Goal: Browse casually: Explore the website without a specific task or goal

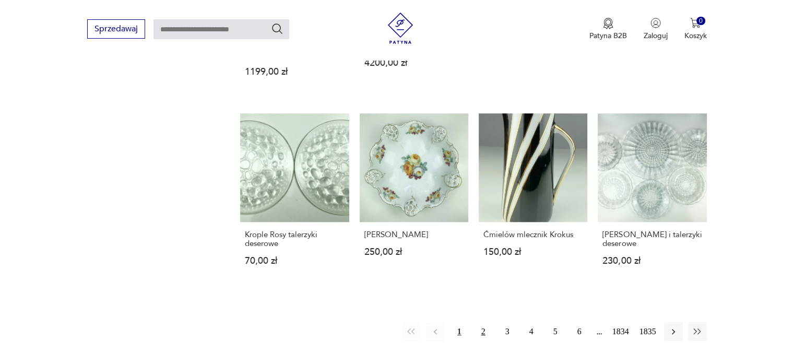
click at [486, 322] on button "2" at bounding box center [483, 331] width 19 height 19
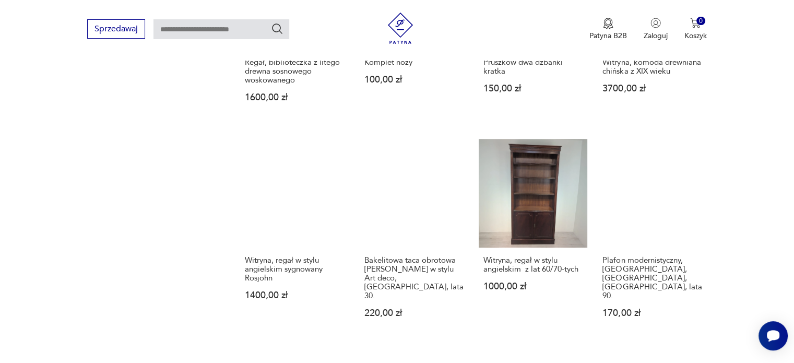
scroll to position [866, 0]
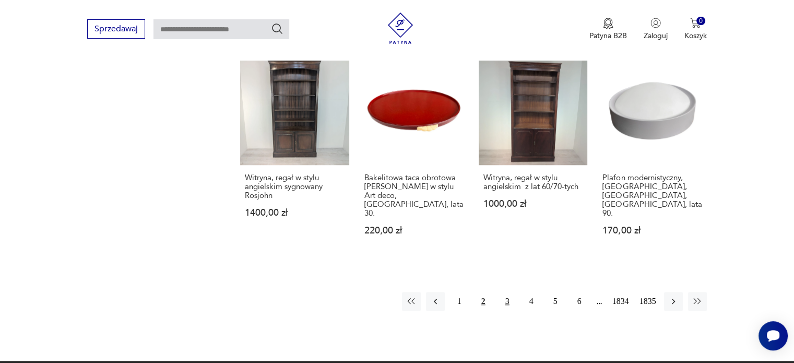
click at [505, 292] on button "3" at bounding box center [507, 301] width 19 height 19
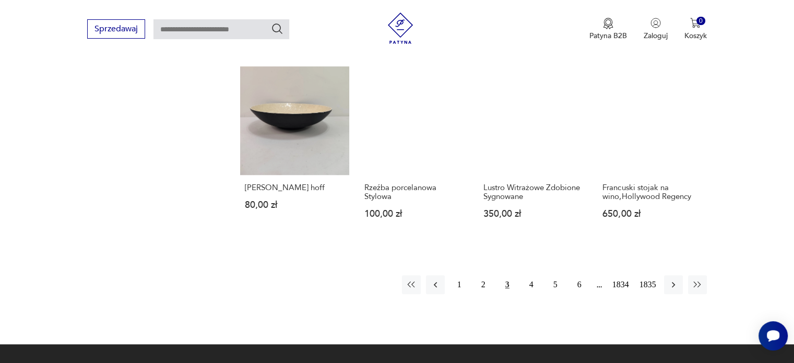
scroll to position [918, 0]
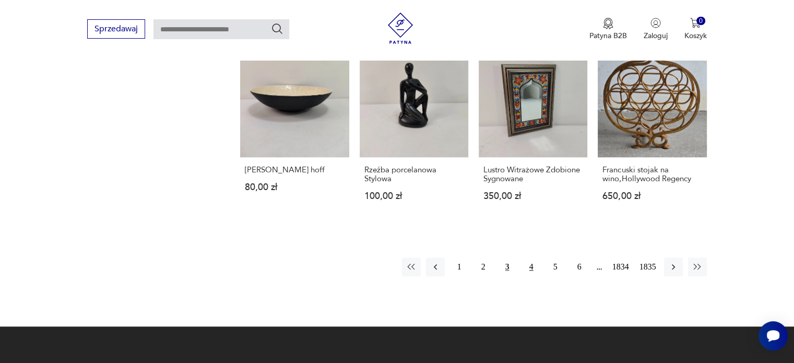
click at [533, 257] on button "4" at bounding box center [531, 266] width 19 height 19
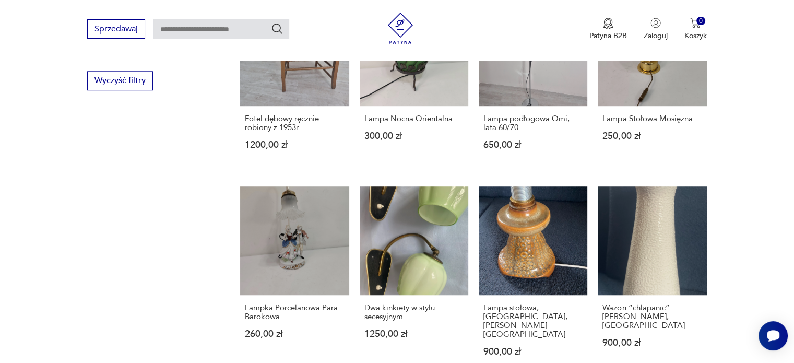
scroll to position [813, 0]
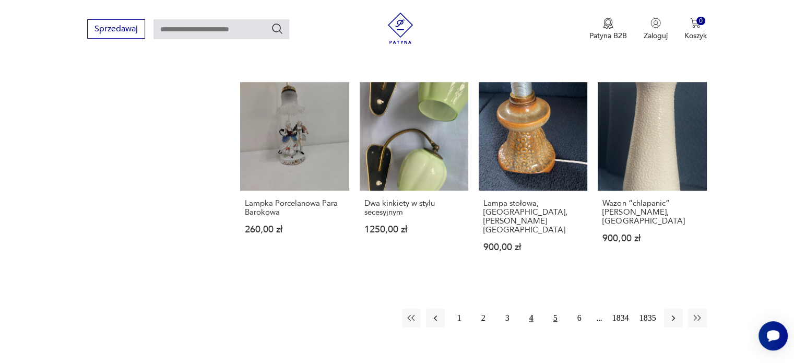
click at [551, 309] on button "5" at bounding box center [555, 318] width 19 height 19
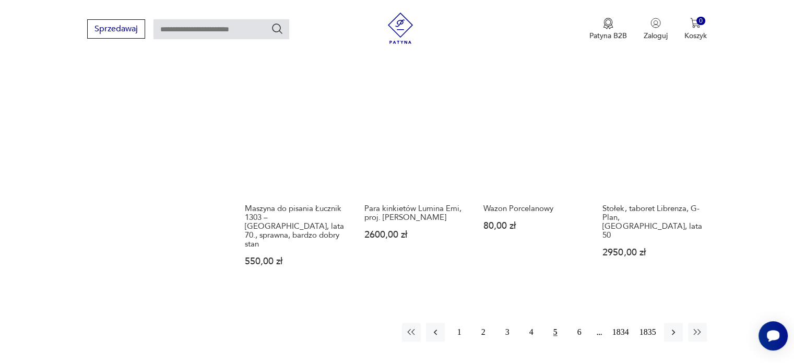
scroll to position [918, 0]
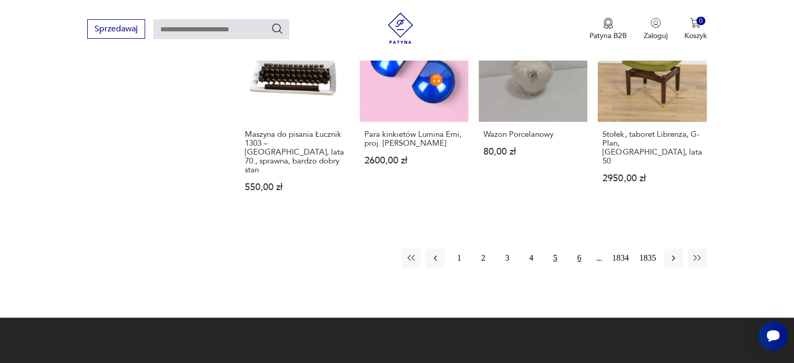
click at [581, 249] on button "6" at bounding box center [579, 258] width 19 height 19
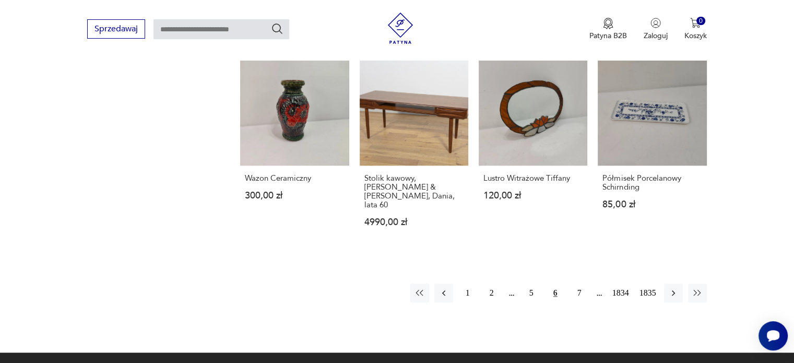
scroll to position [918, 0]
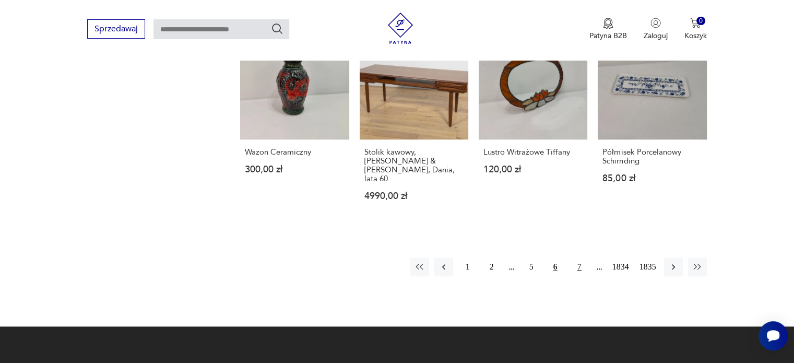
click at [577, 257] on button "7" at bounding box center [579, 266] width 19 height 19
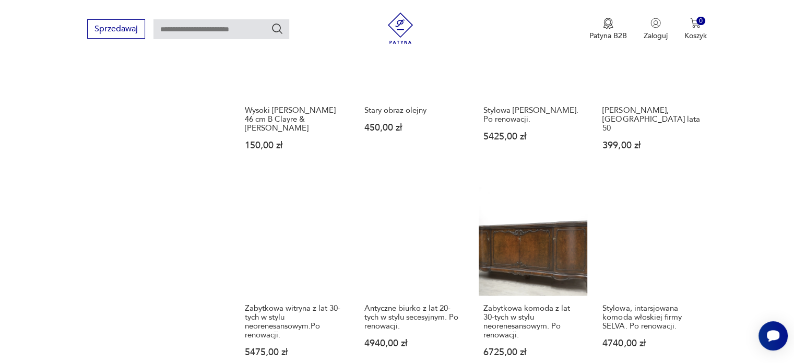
scroll to position [866, 0]
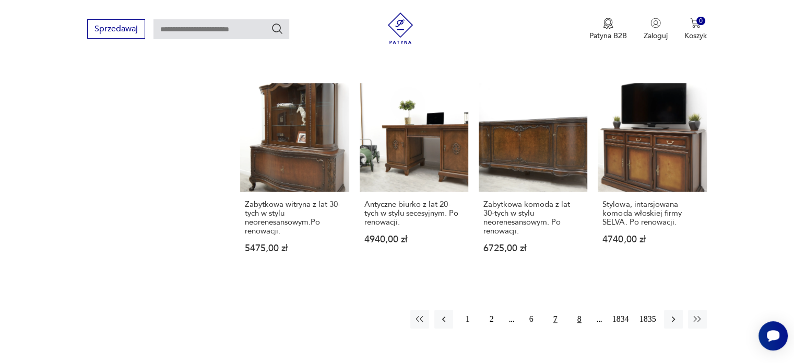
click at [579, 310] on button "8" at bounding box center [579, 319] width 19 height 19
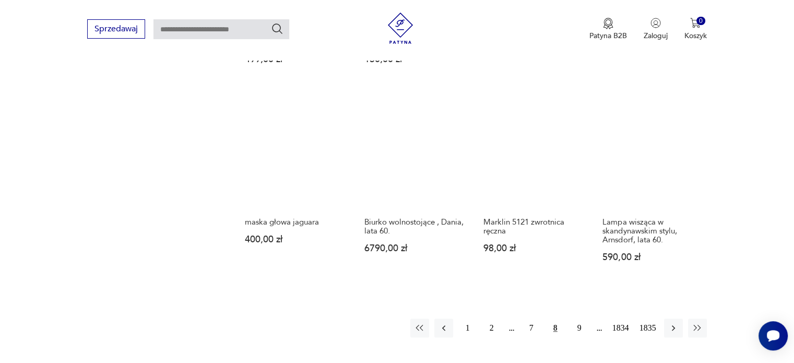
scroll to position [918, 0]
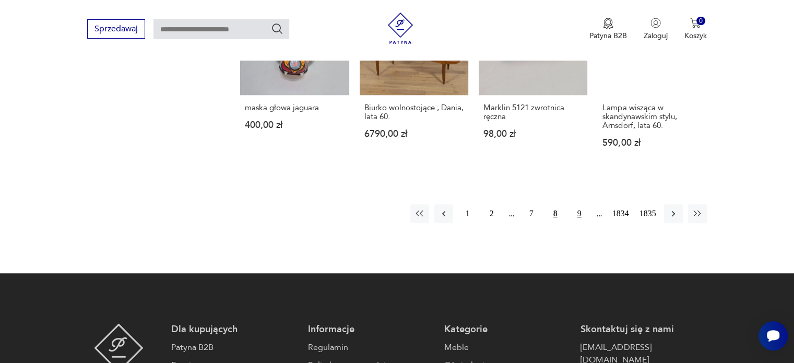
click at [576, 206] on button "9" at bounding box center [579, 213] width 19 height 19
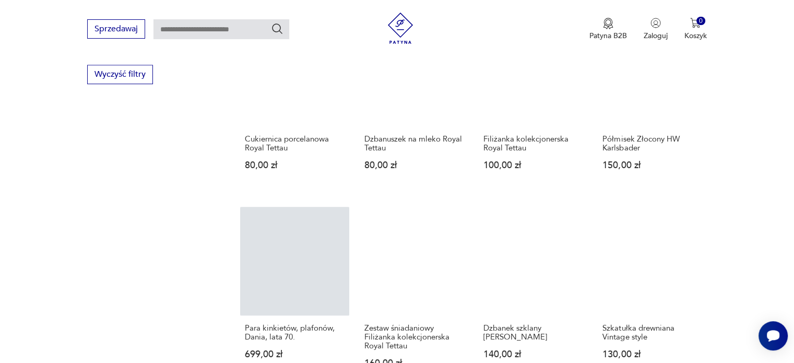
scroll to position [813, 0]
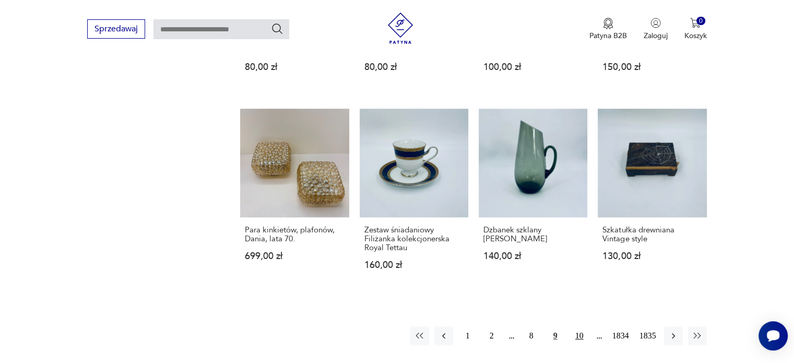
click at [577, 326] on button "10" at bounding box center [579, 335] width 19 height 19
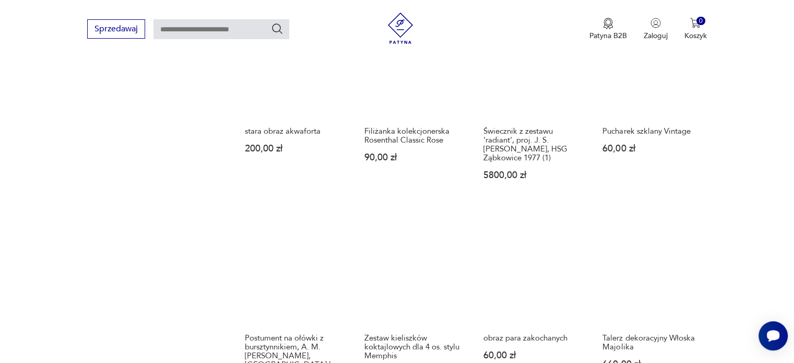
scroll to position [813, 0]
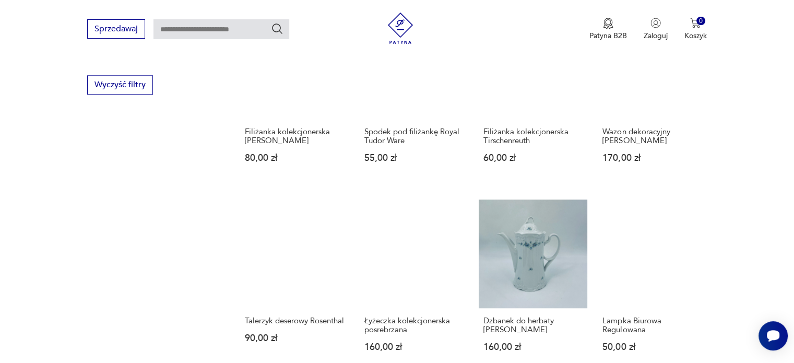
scroll to position [813, 0]
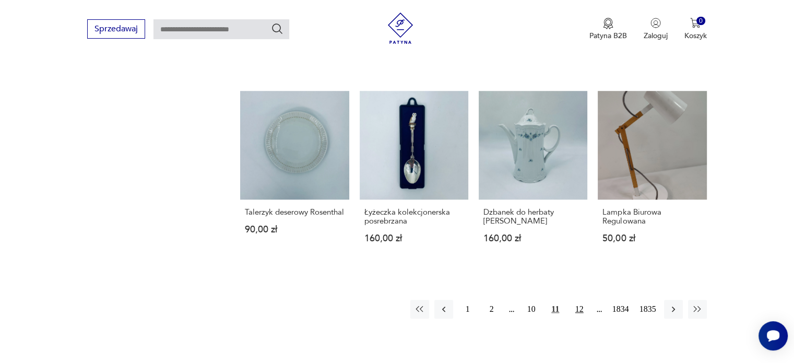
click at [577, 318] on button "12" at bounding box center [579, 309] width 19 height 19
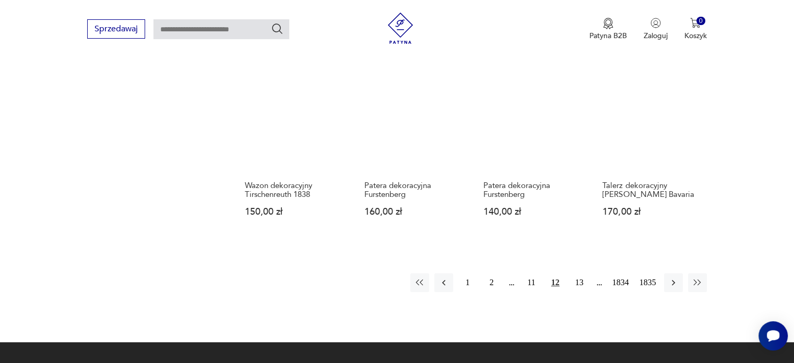
scroll to position [866, 0]
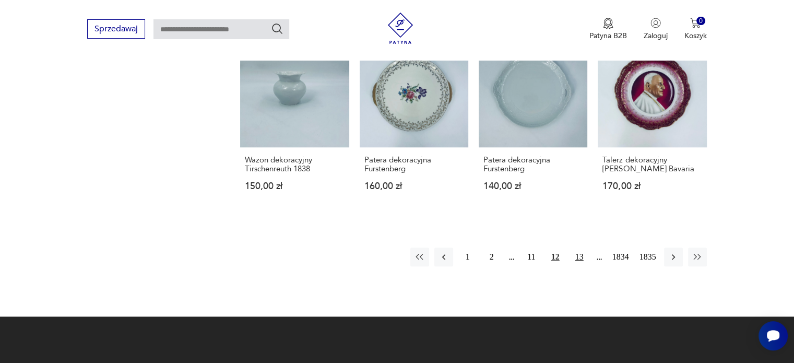
click at [581, 249] on button "13" at bounding box center [579, 256] width 19 height 19
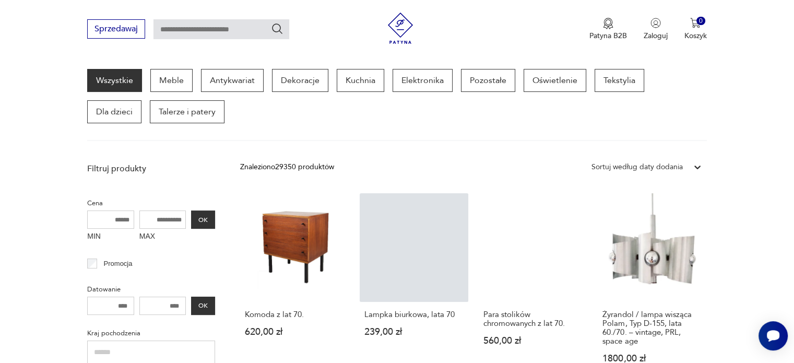
scroll to position [344, 0]
